Goal: Task Accomplishment & Management: Use online tool/utility

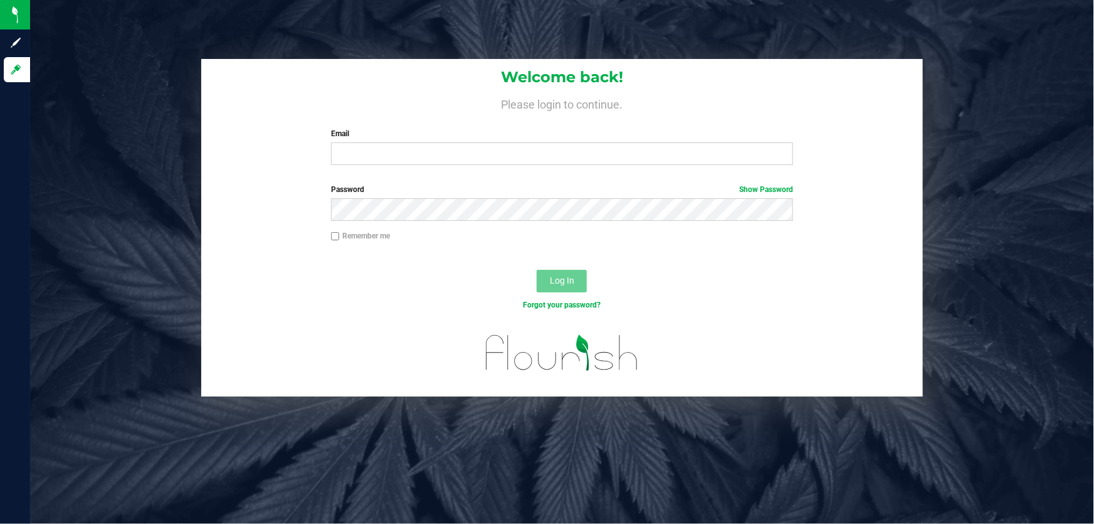
click at [384, 136] on label "Email" at bounding box center [562, 133] width 463 height 11
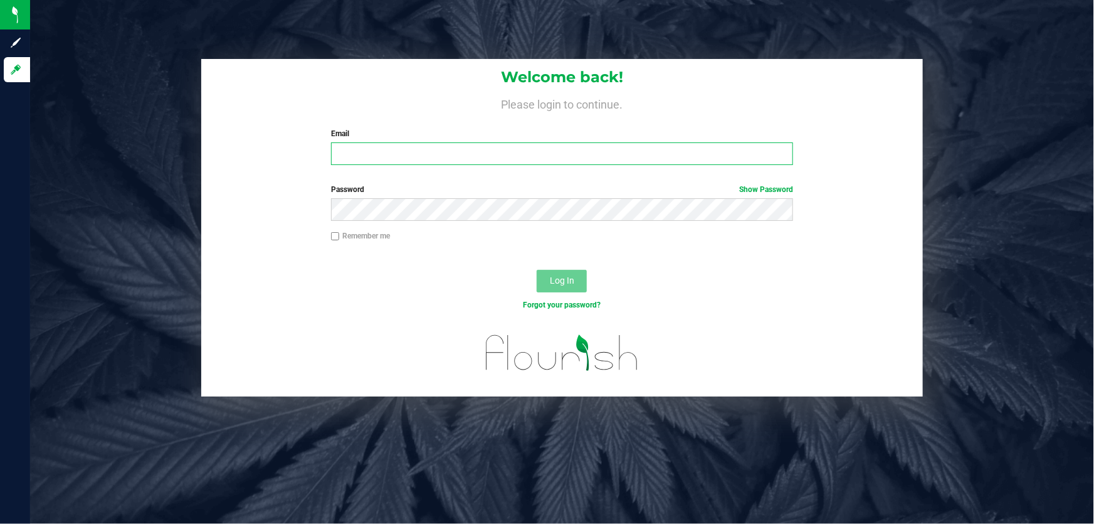
click at [384, 142] on input "Email" at bounding box center [562, 153] width 463 height 23
type input "[EMAIL_ADDRESS][DOMAIN_NAME]"
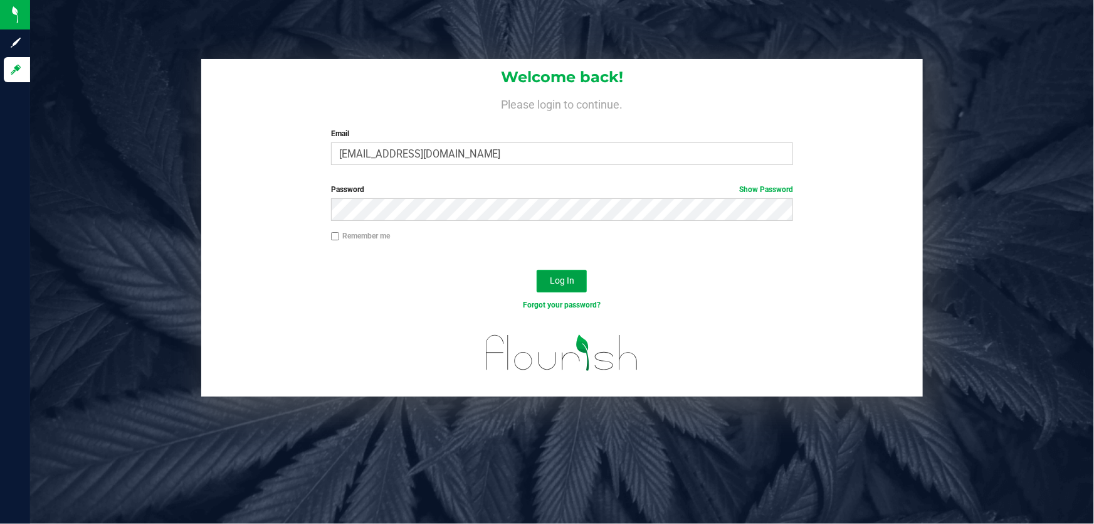
click at [558, 275] on button "Log In" at bounding box center [562, 281] width 50 height 23
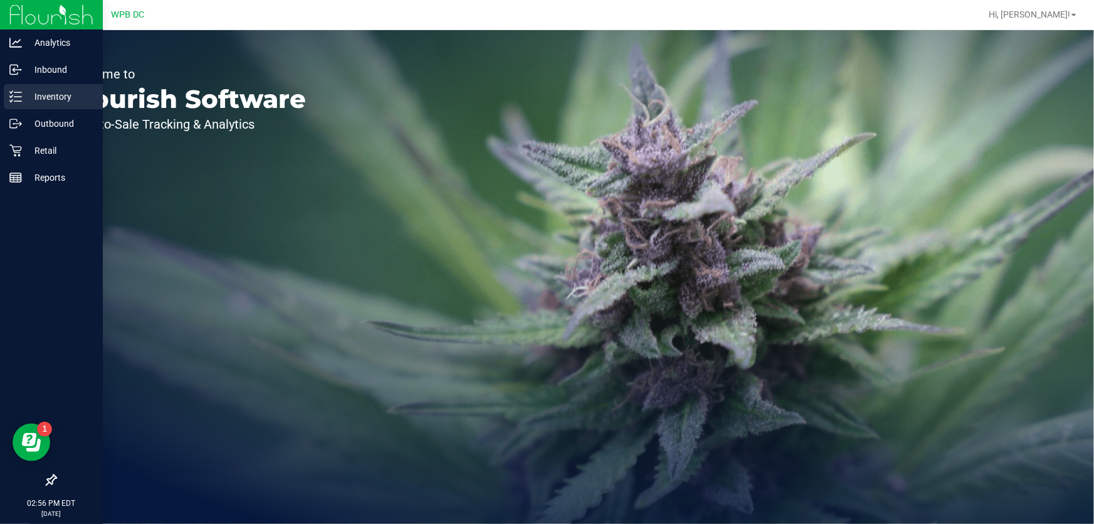
click at [58, 94] on p "Inventory" at bounding box center [59, 96] width 75 height 15
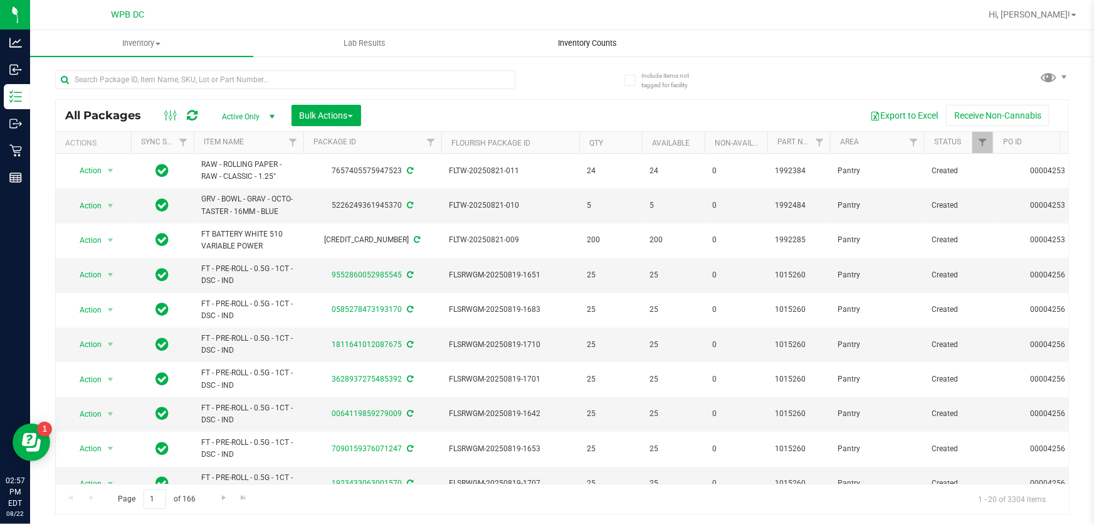
click at [599, 40] on span "Inventory Counts" at bounding box center [587, 43] width 93 height 11
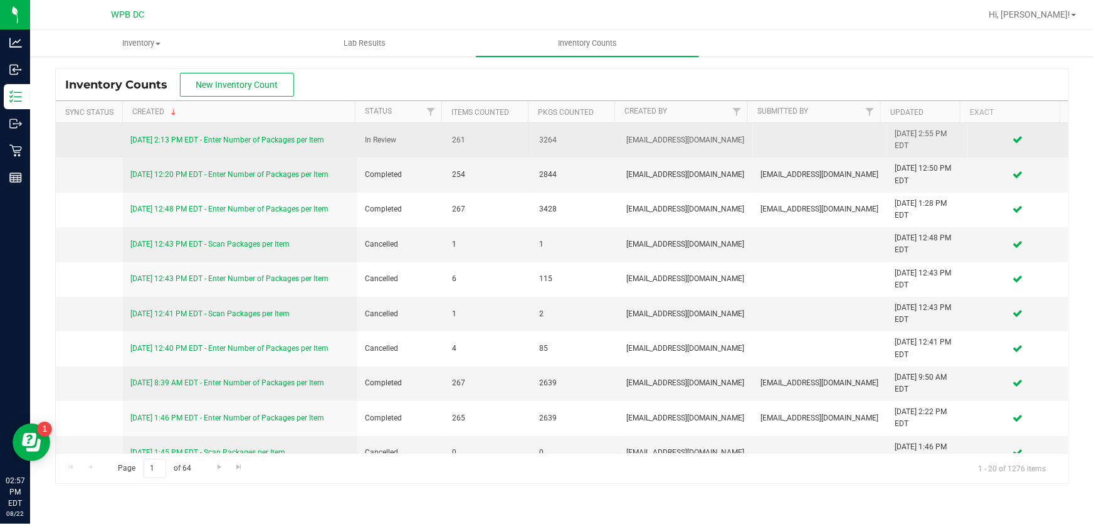
click at [316, 142] on link "[DATE] 2:13 PM EDT - Enter Number of Packages per Item" at bounding box center [227, 139] width 194 height 9
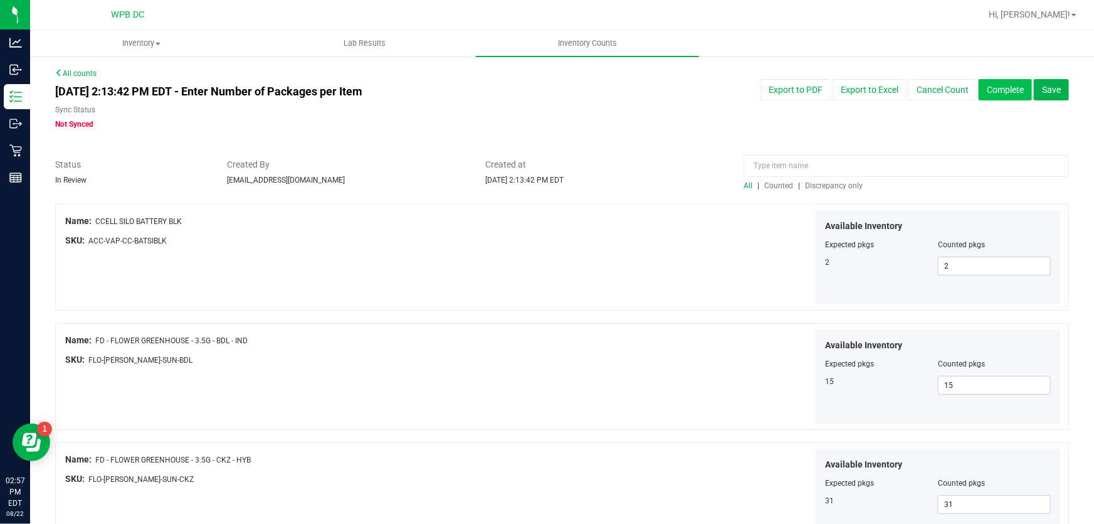
click at [987, 90] on button "Complete" at bounding box center [1005, 89] width 53 height 21
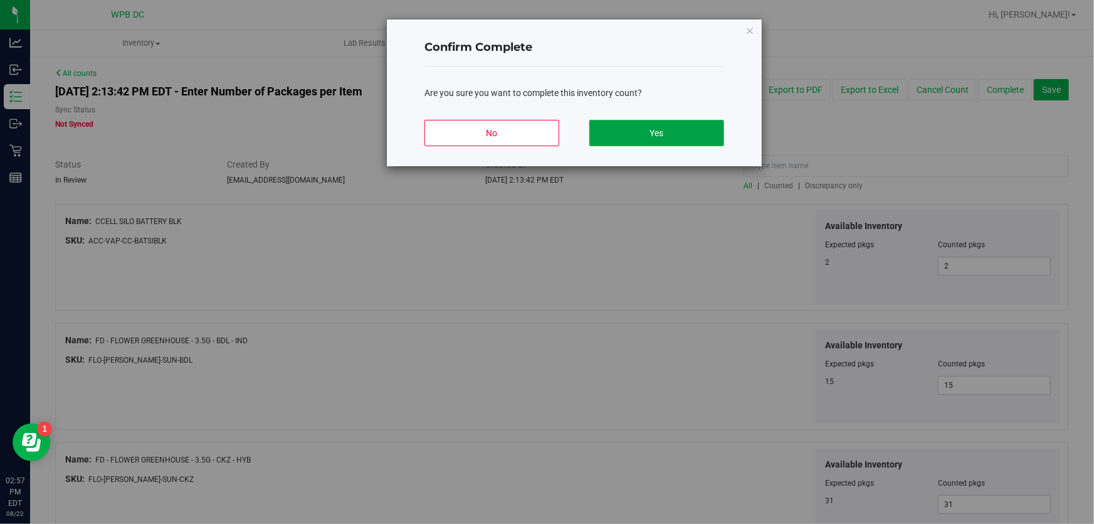
click at [685, 127] on button "Yes" at bounding box center [657, 133] width 135 height 26
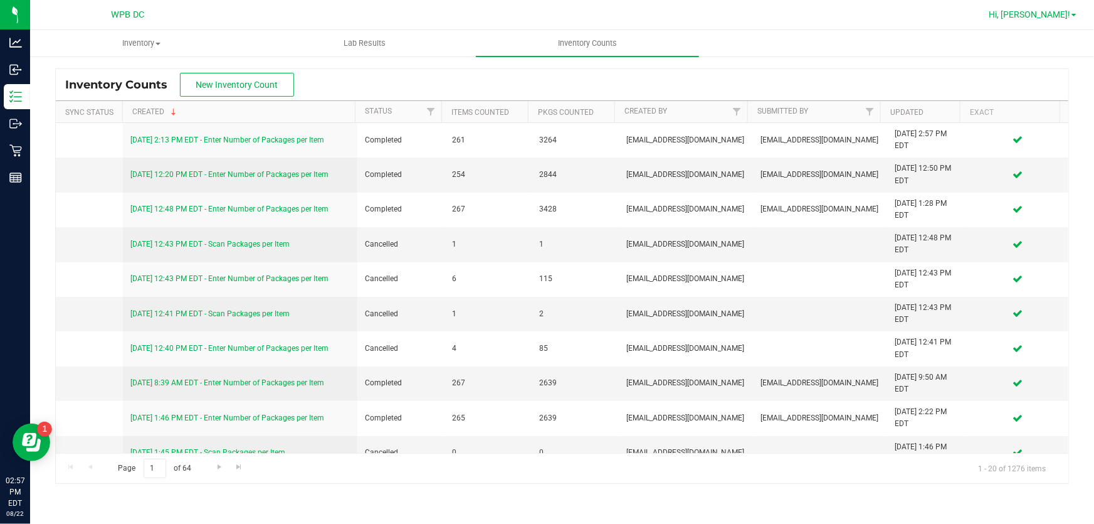
click at [1054, 18] on span "Hi, [PERSON_NAME]!" at bounding box center [1030, 14] width 82 height 10
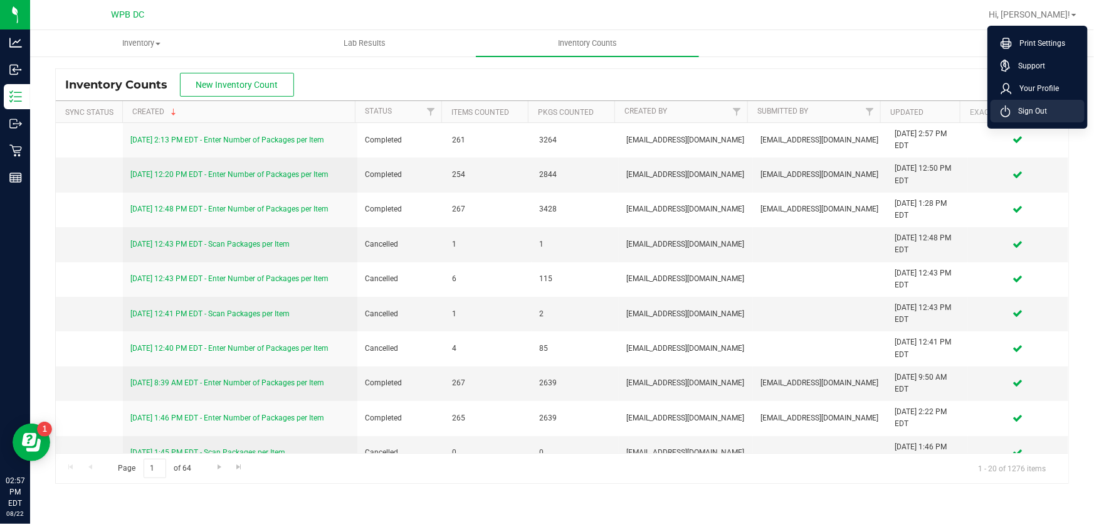
click at [1041, 113] on span "Sign Out" at bounding box center [1029, 111] width 36 height 13
